Goal: Information Seeking & Learning: Learn about a topic

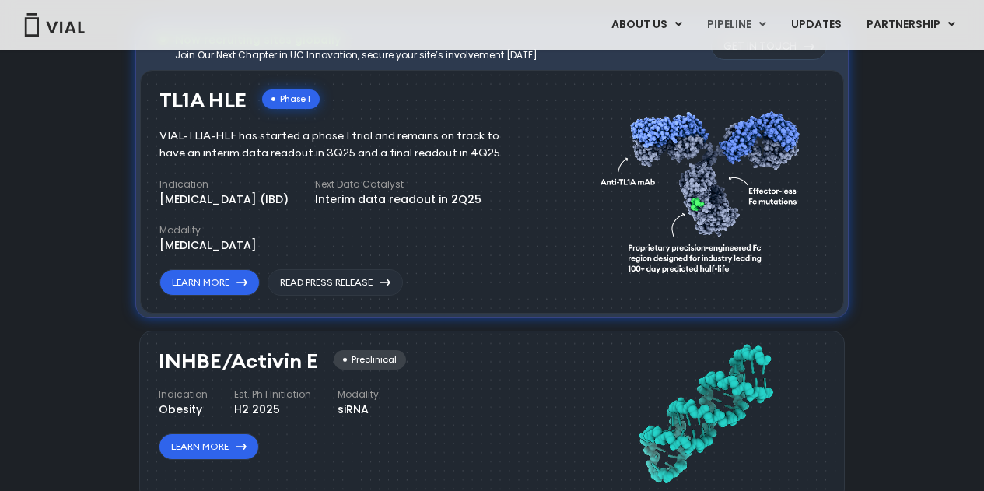
scroll to position [1089, 0]
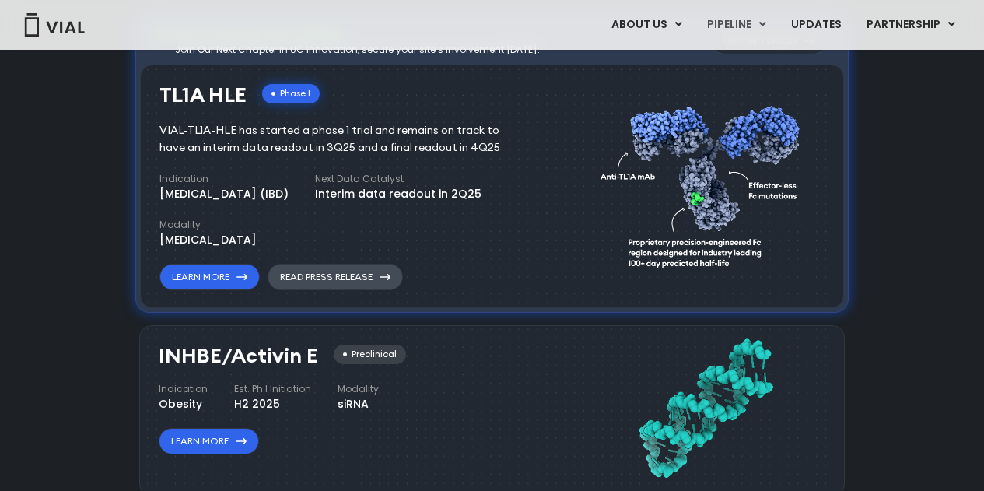
click at [320, 268] on link "Read Press Release" at bounding box center [335, 277] width 135 height 26
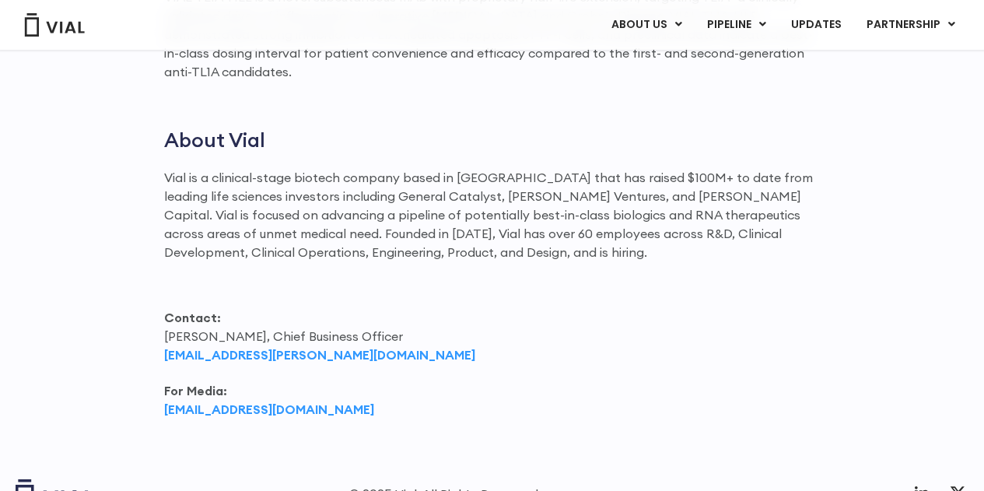
scroll to position [2489, 0]
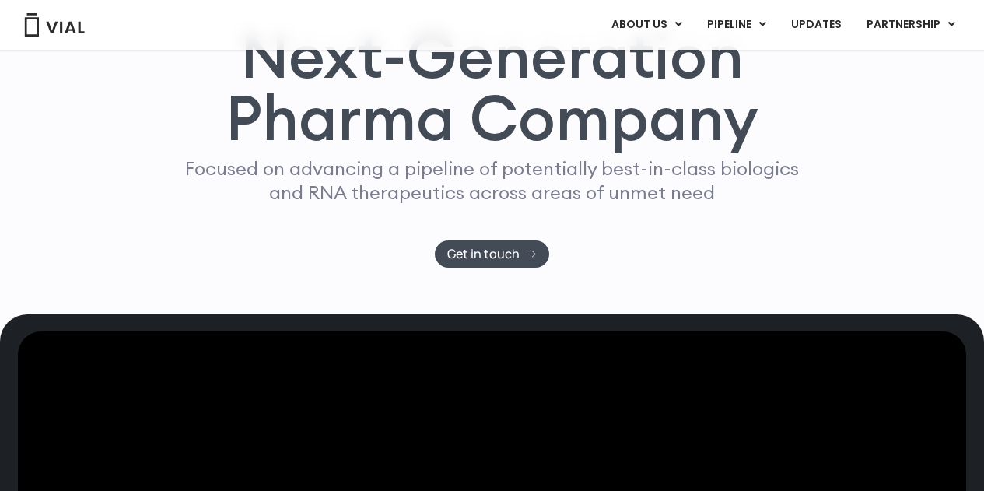
scroll to position [156, 0]
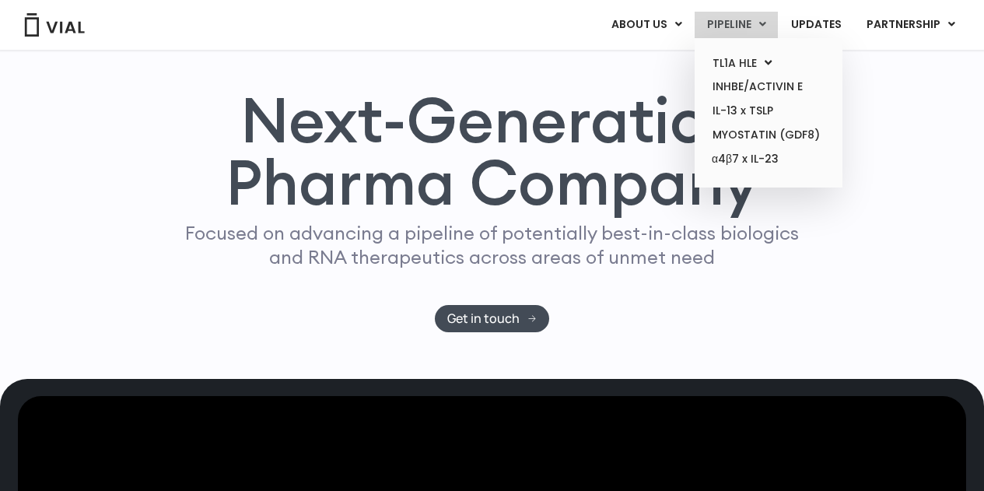
click at [711, 16] on link "PIPELINE" at bounding box center [736, 25] width 83 height 26
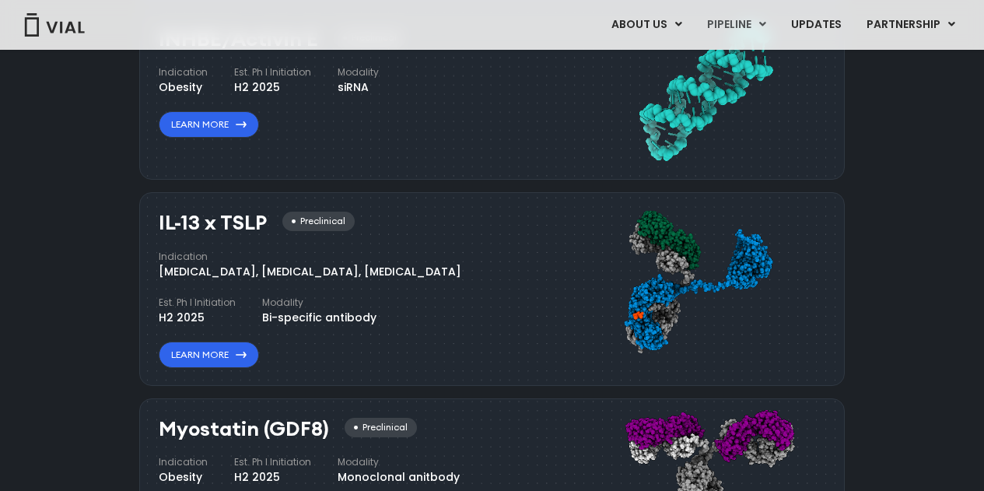
scroll to position [1328, 0]
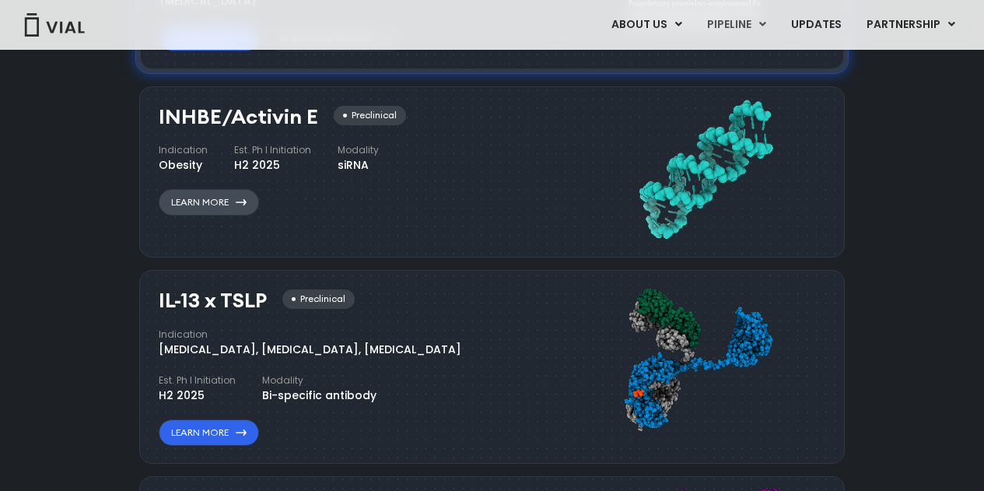
click at [236, 205] on link "Learn More" at bounding box center [209, 202] width 100 height 26
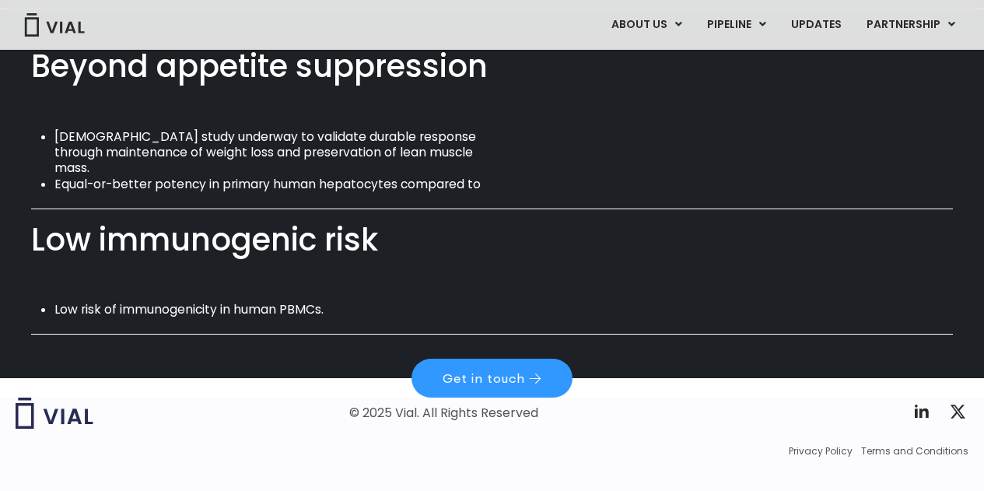
scroll to position [1099, 0]
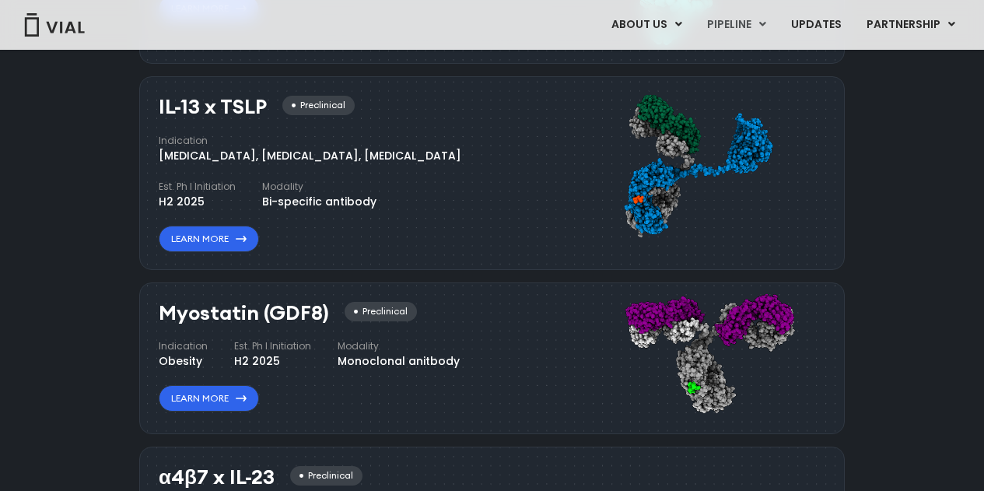
scroll to position [1599, 0]
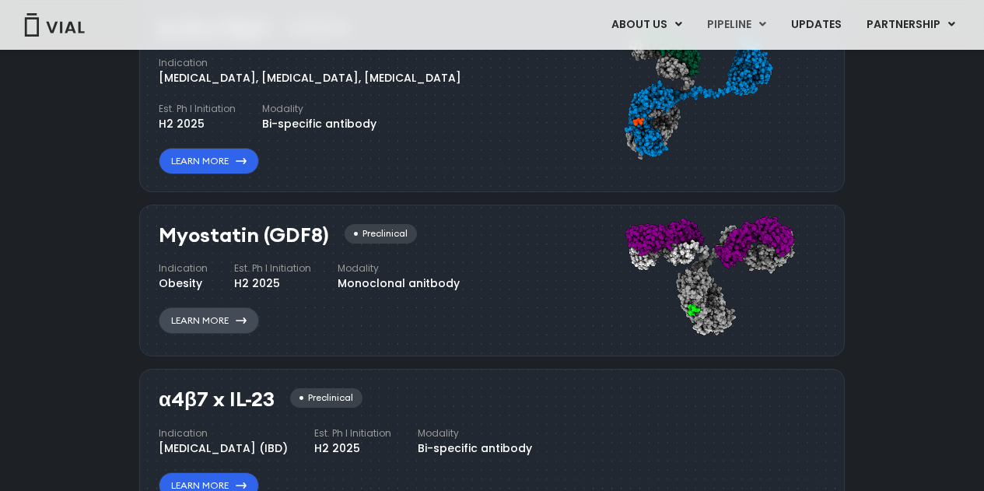
click at [233, 317] on link "Learn More" at bounding box center [209, 320] width 100 height 26
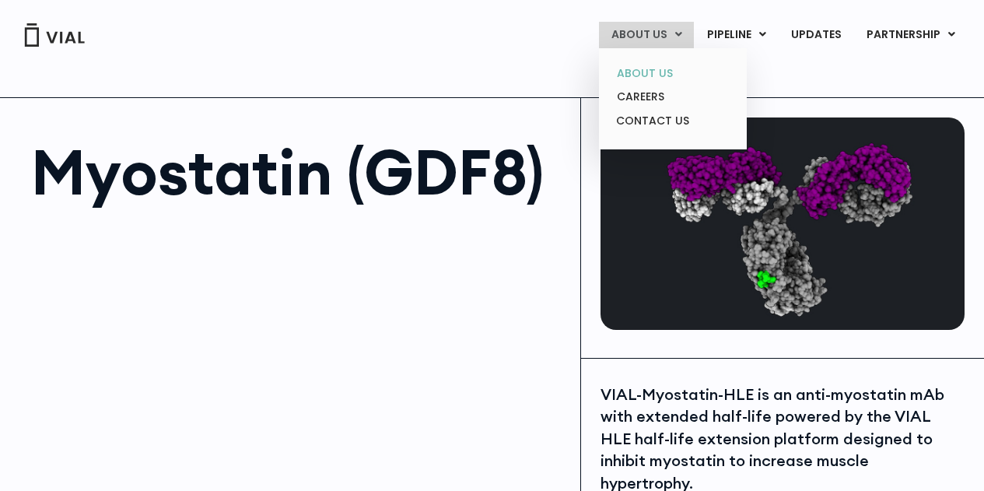
click at [661, 73] on link "ABOUT US" at bounding box center [672, 73] width 136 height 24
